Goal: Information Seeking & Learning: Learn about a topic

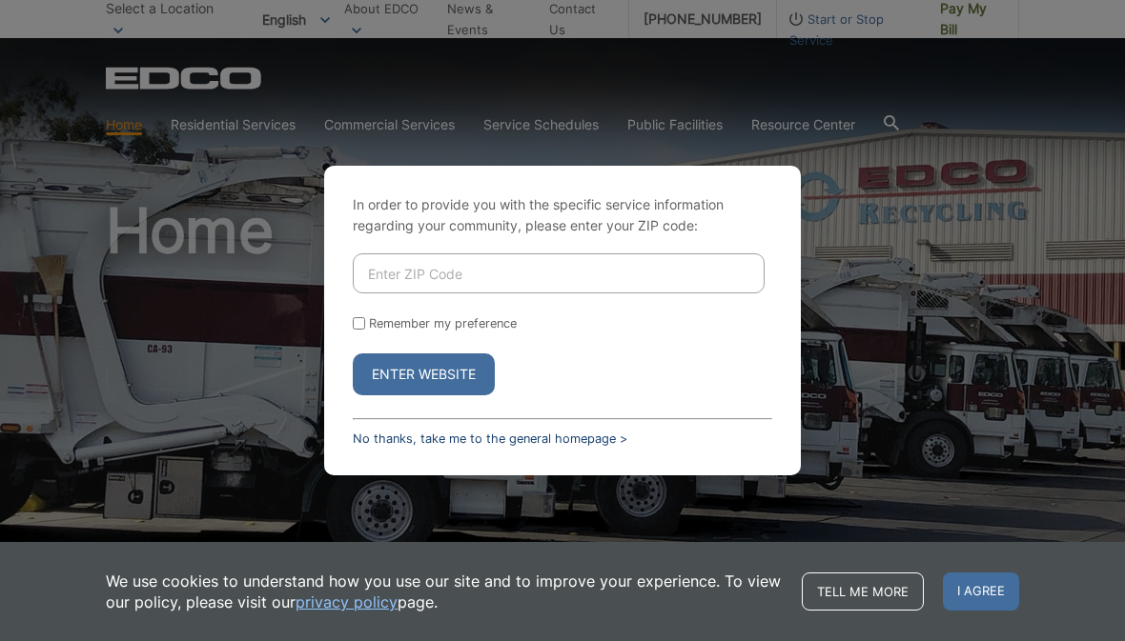
click at [370, 446] on link "No thanks, take me to the general homepage >" at bounding box center [490, 439] width 274 height 14
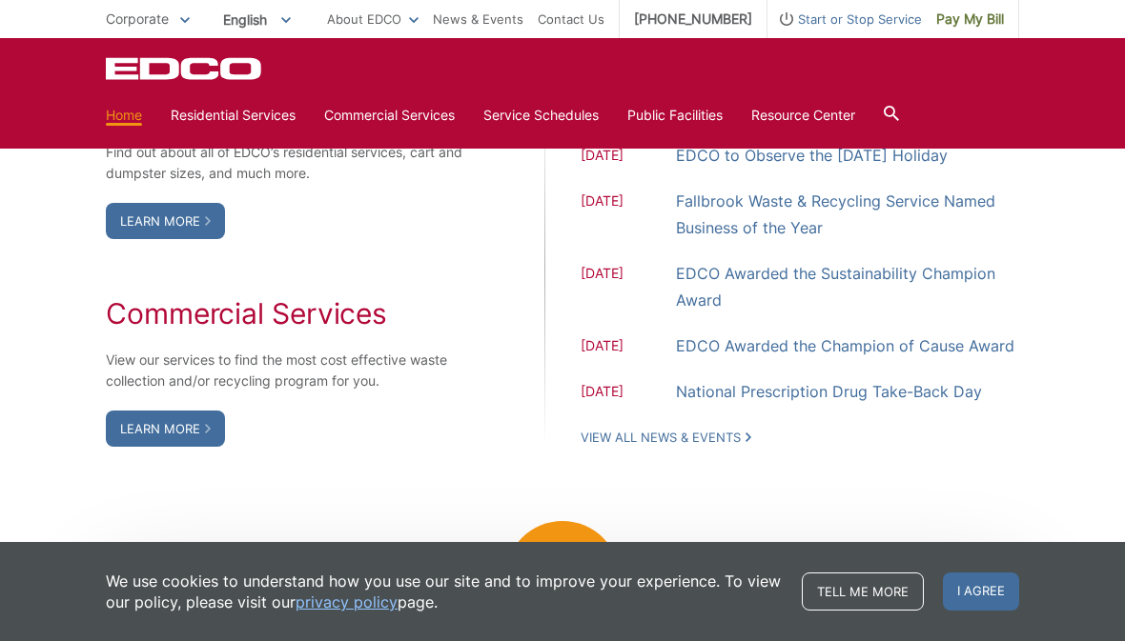
scroll to position [1441, 0]
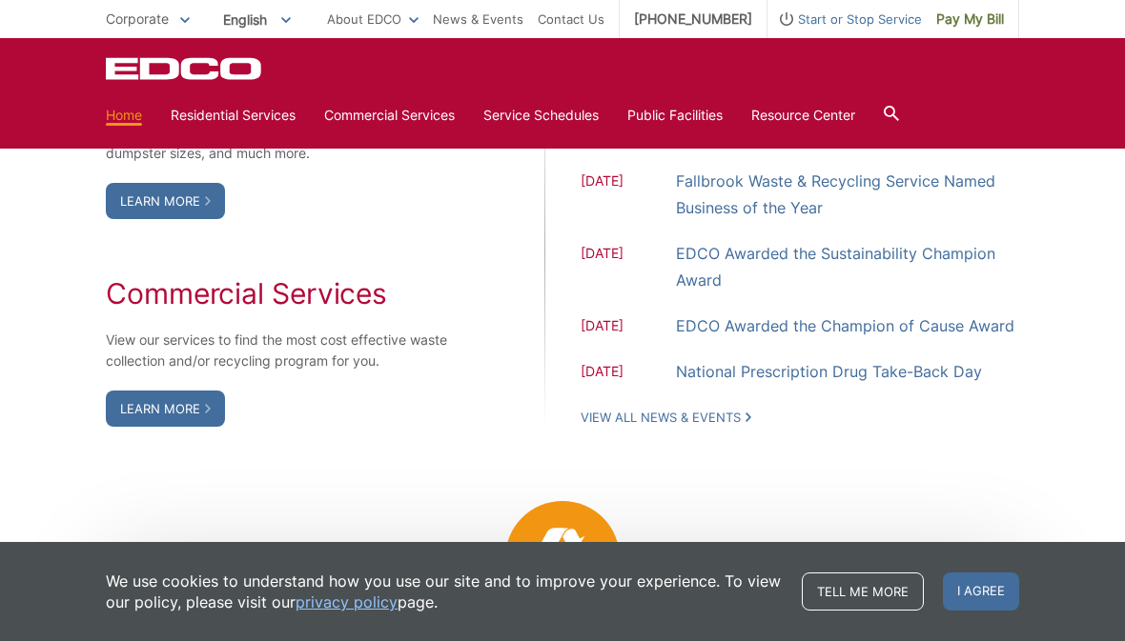
click at [347, 73] on div "EDCO Logo" at bounding box center [562, 68] width 913 height 23
click at [519, 115] on link "Service Schedules" at bounding box center [540, 115] width 115 height 21
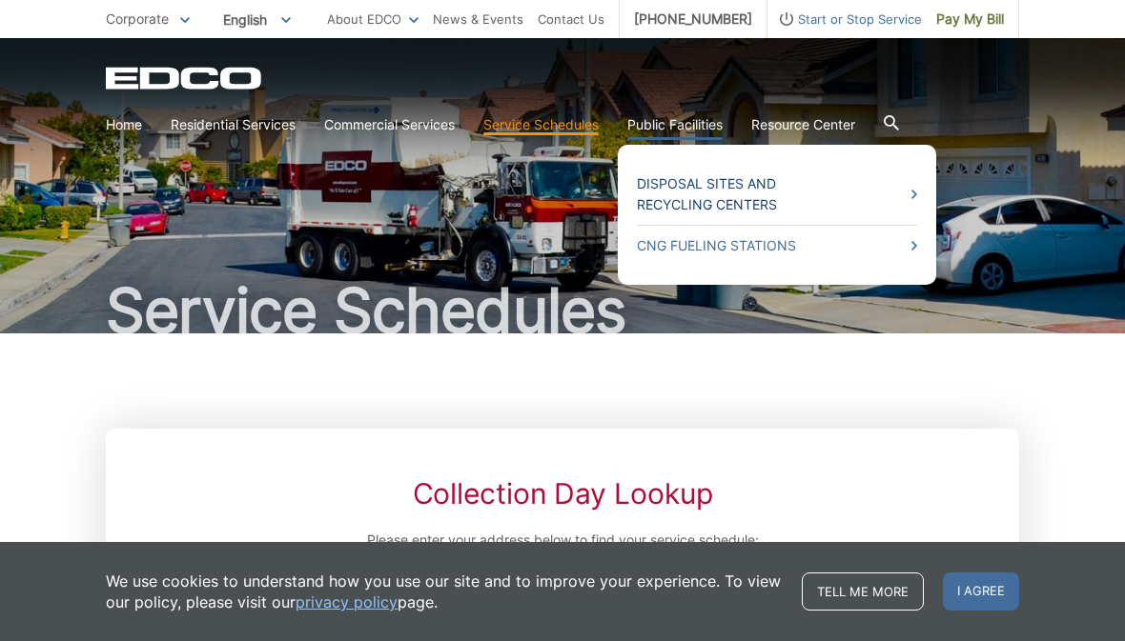
click at [666, 194] on link "Disposal Sites and Recycling Centers" at bounding box center [777, 194] width 280 height 42
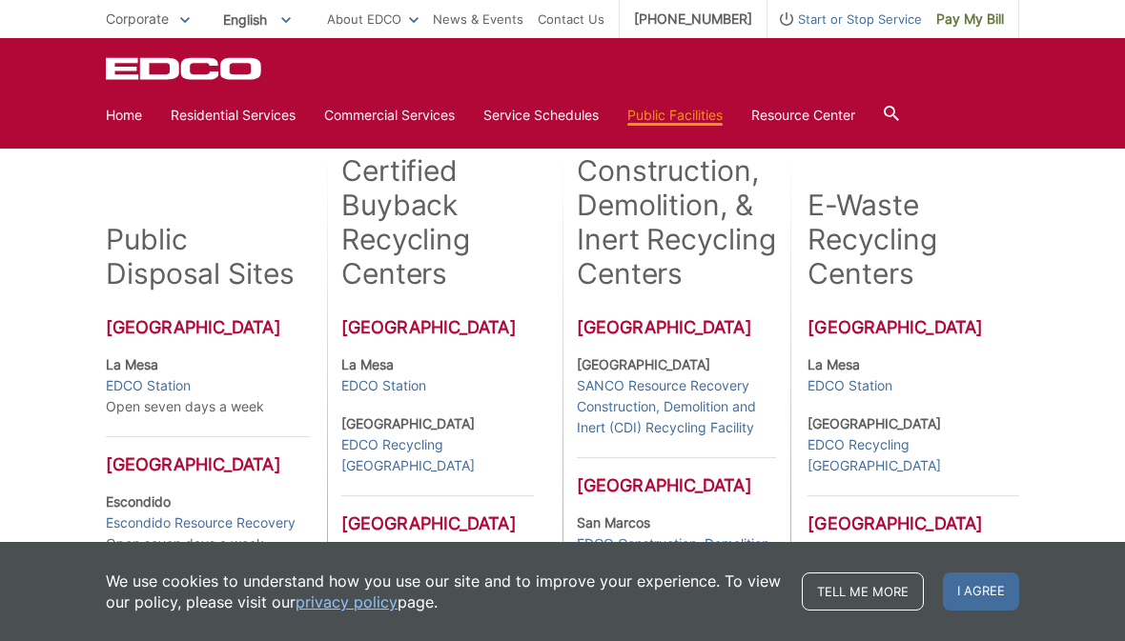
scroll to position [396, 0]
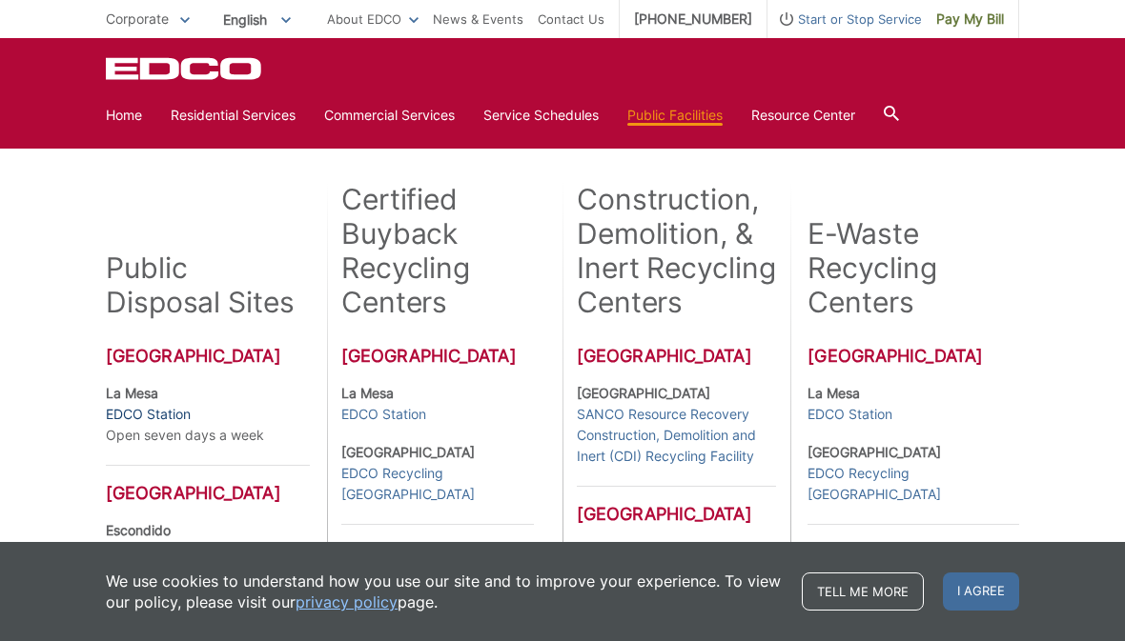
click at [130, 421] on link "EDCO Station" at bounding box center [148, 414] width 85 height 21
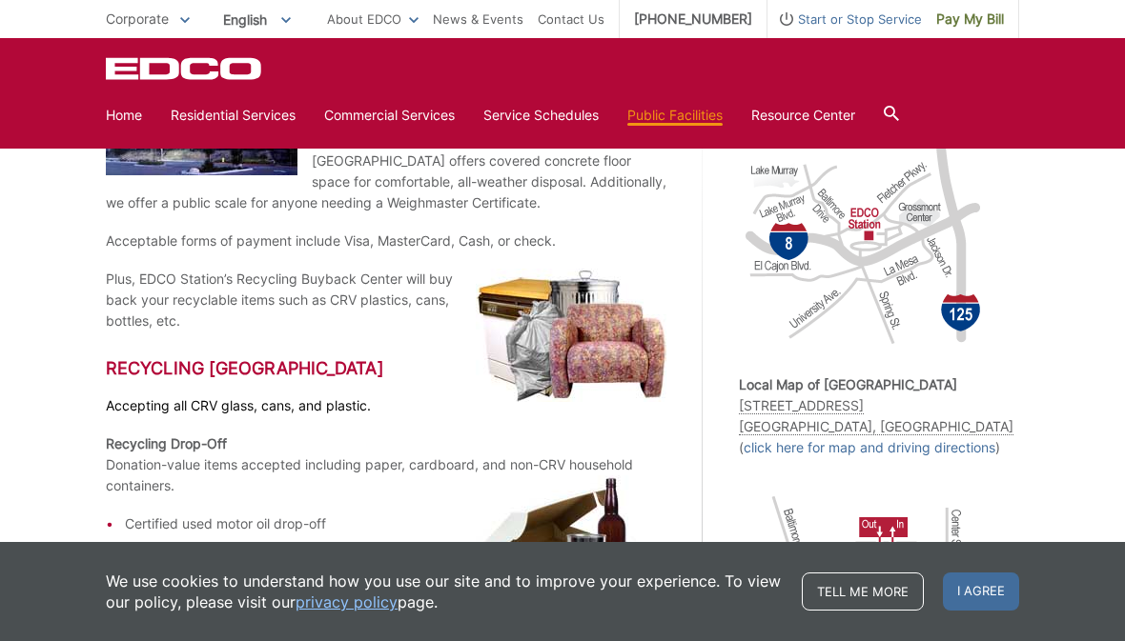
scroll to position [410, 0]
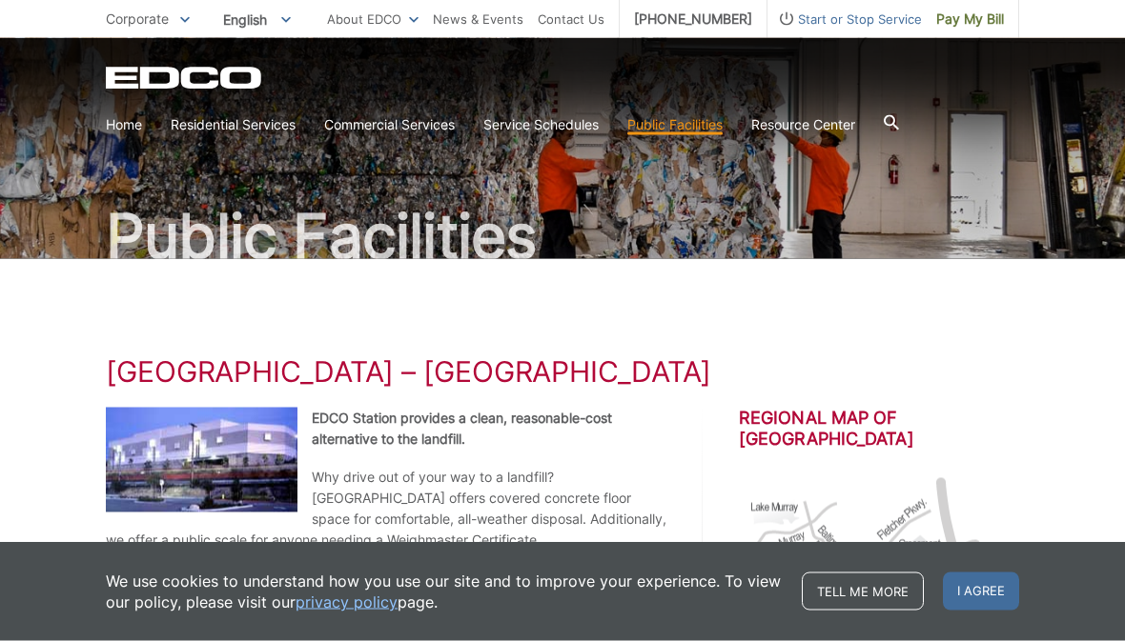
scroll to position [0, 0]
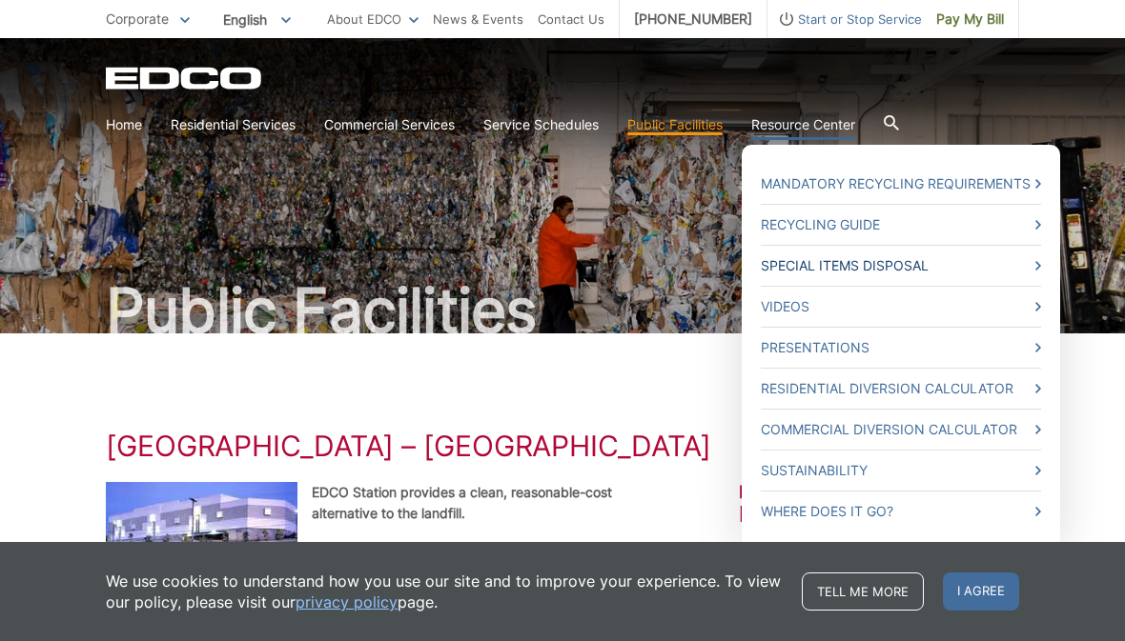
click at [790, 270] on link "Special Items Disposal" at bounding box center [901, 265] width 280 height 21
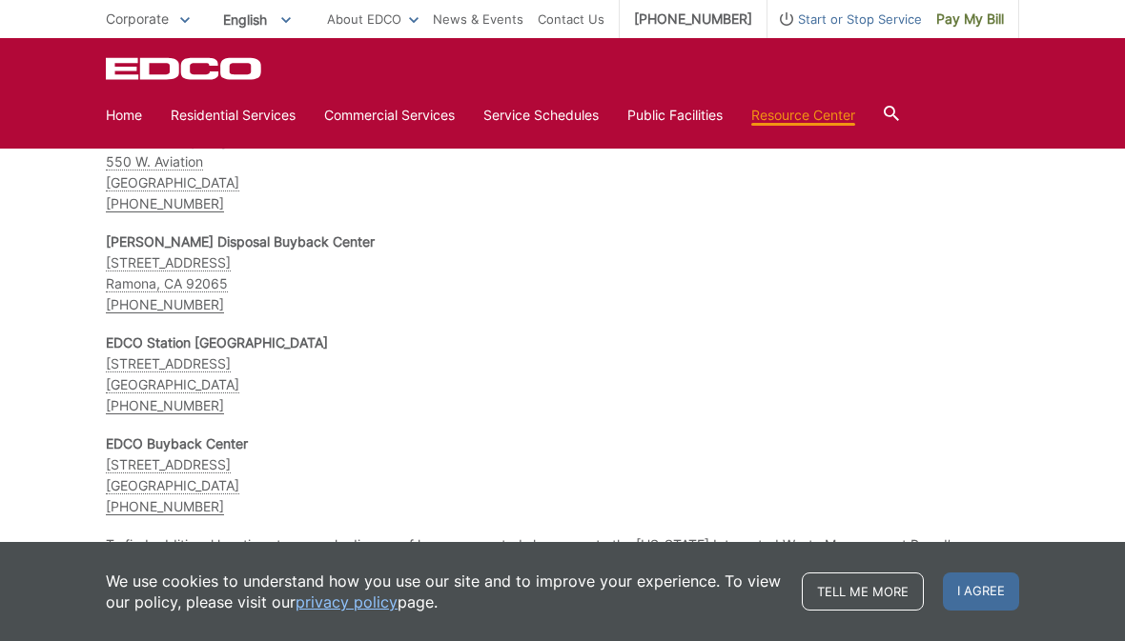
scroll to position [3516, 0]
